Goal: Task Accomplishment & Management: Manage account settings

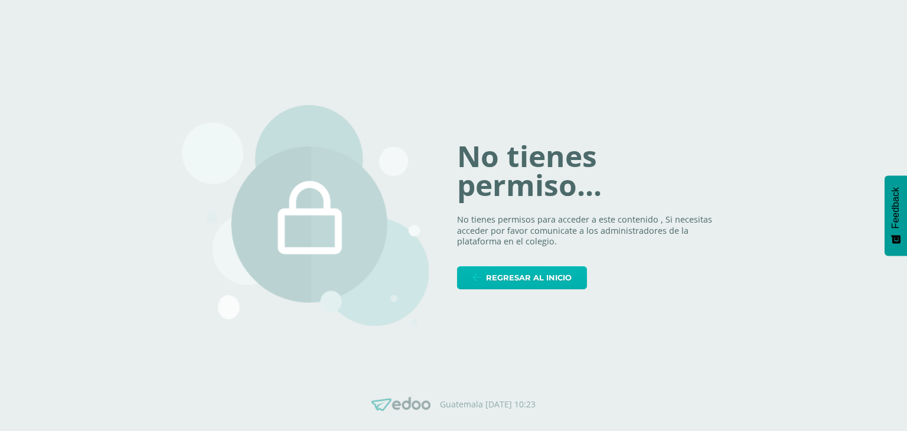
click at [542, 272] on span "Regresar al inicio" at bounding box center [529, 278] width 86 height 22
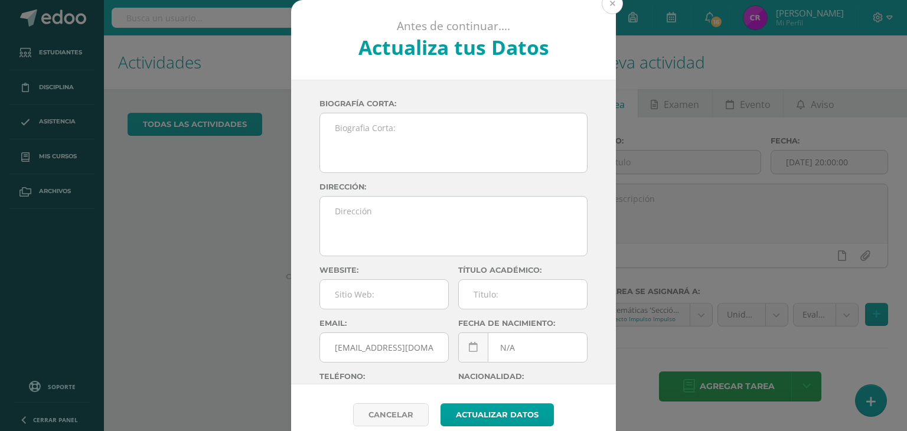
click at [607, 6] on button at bounding box center [611, 3] width 21 height 21
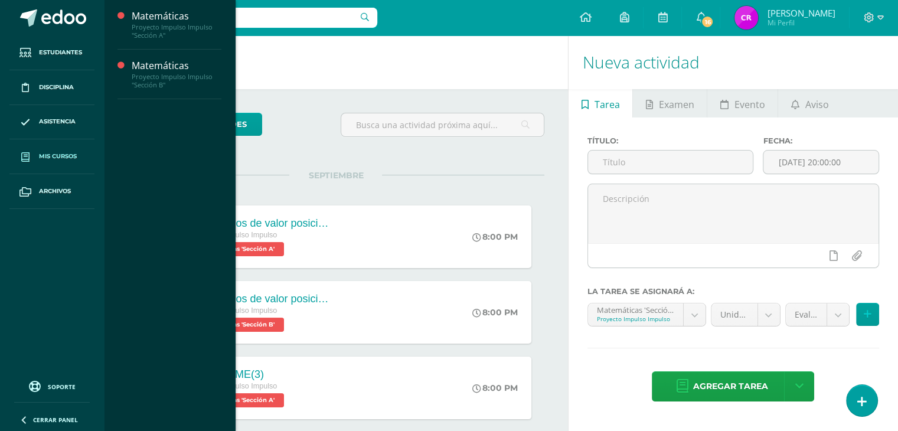
click at [57, 158] on span "Mis cursos" at bounding box center [58, 156] width 38 height 9
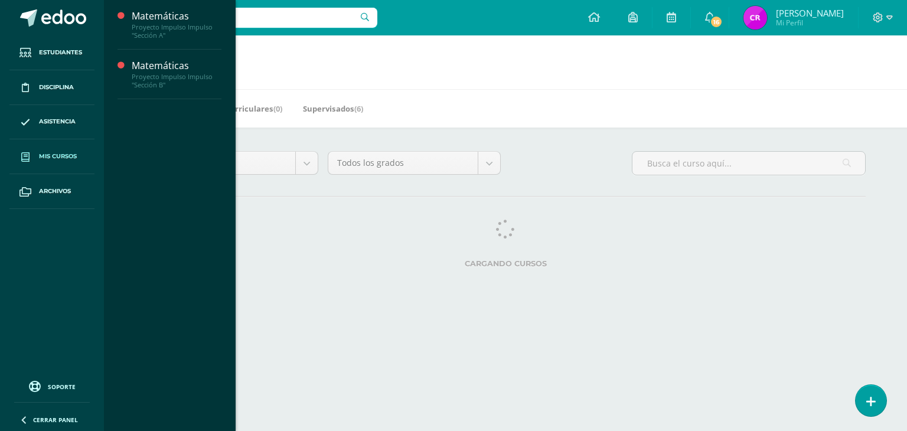
click at [71, 152] on span "Mis cursos" at bounding box center [58, 156] width 38 height 9
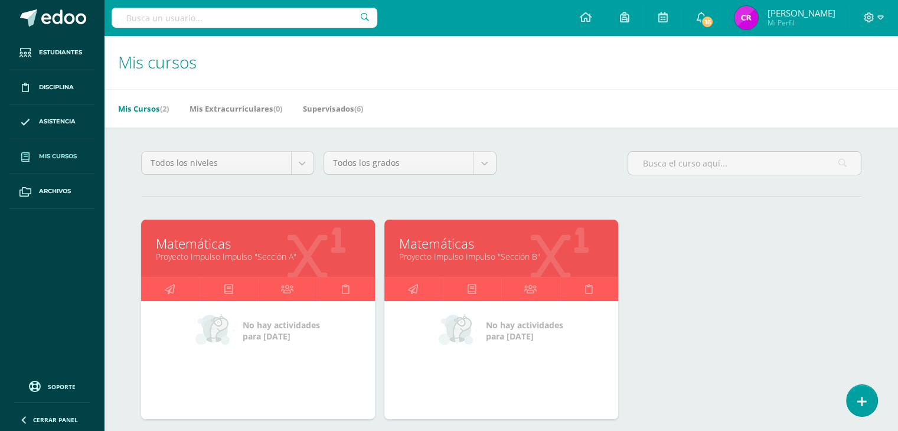
click at [279, 254] on link "Proyecto Impulso Impulso "Sección A"" at bounding box center [258, 256] width 204 height 11
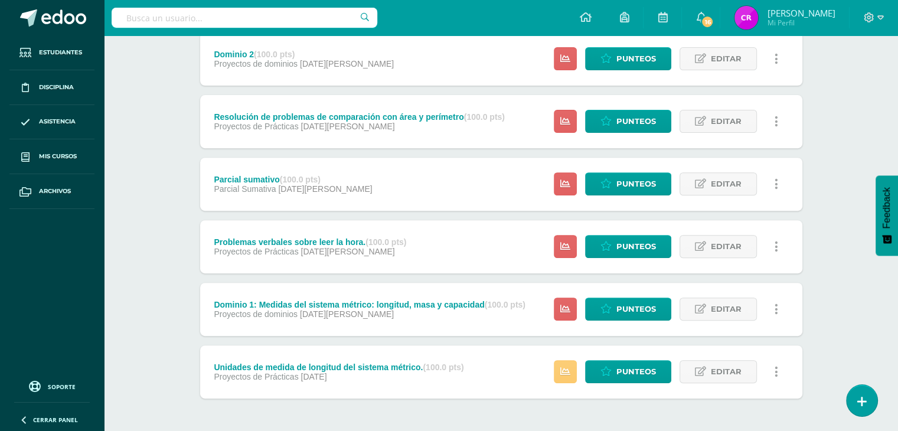
scroll to position [417, 0]
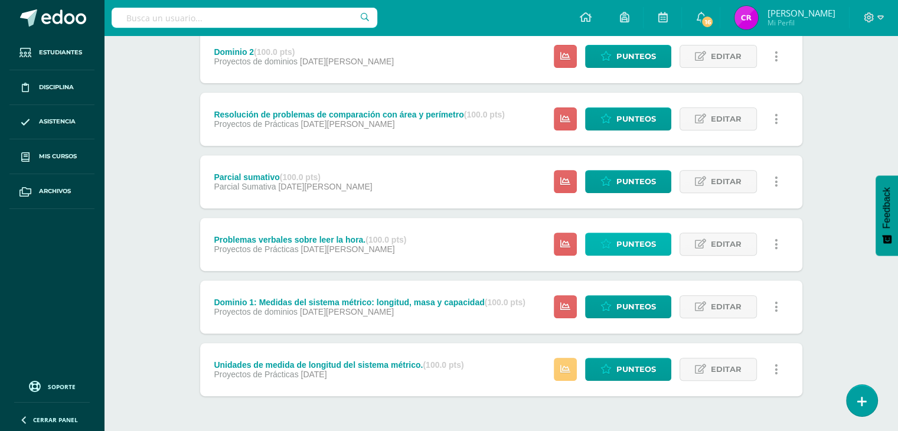
click at [619, 241] on span "Punteos" at bounding box center [636, 244] width 40 height 22
